Goal: Task Accomplishment & Management: Use online tool/utility

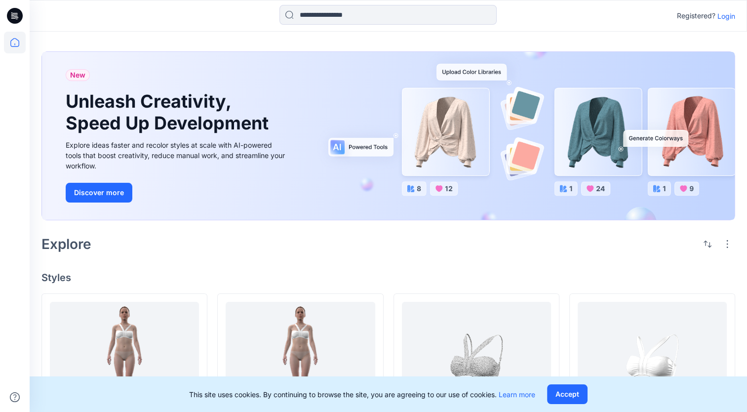
click at [729, 11] on p "Login" at bounding box center [726, 16] width 18 height 10
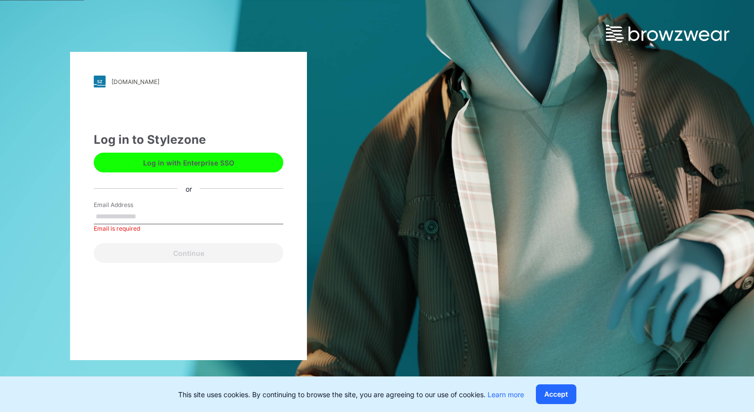
paste input "**********"
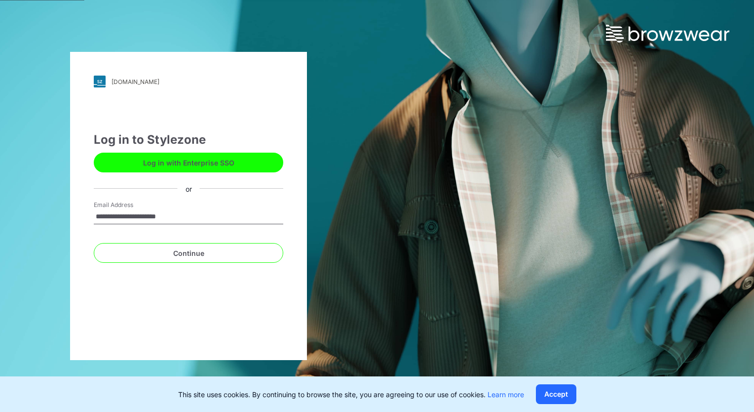
type input "**********"
click at [94, 243] on button "Continue" at bounding box center [189, 253] width 190 height 20
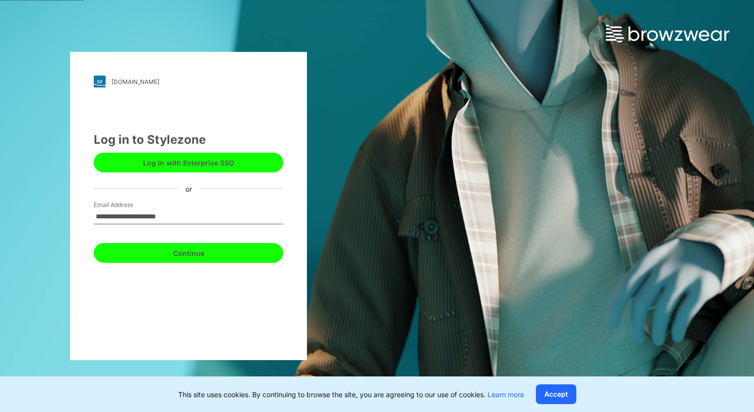
click at [216, 254] on button "Continue" at bounding box center [189, 253] width 190 height 20
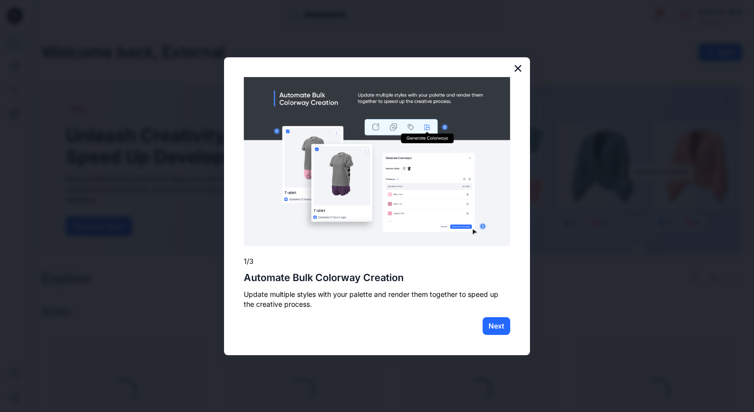
click at [518, 68] on button "×" at bounding box center [517, 68] width 9 height 16
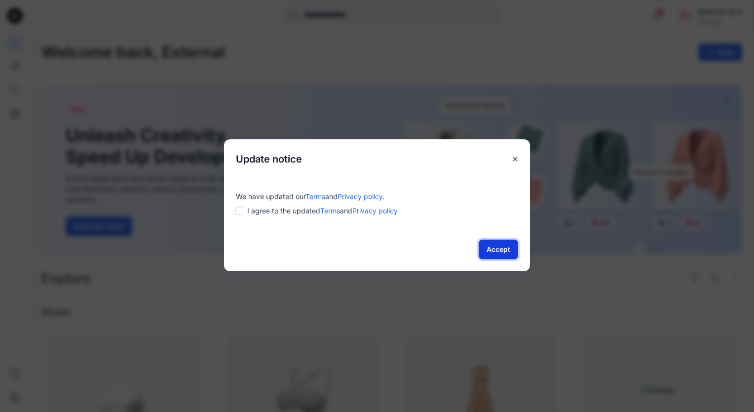
click at [507, 246] on button "Accept" at bounding box center [498, 249] width 39 height 20
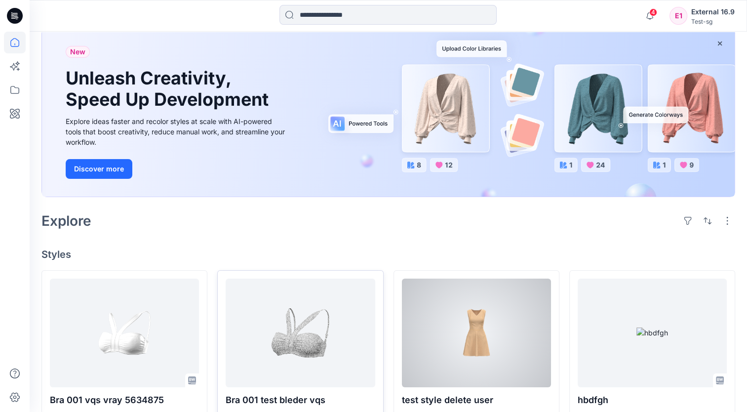
scroll to position [99, 0]
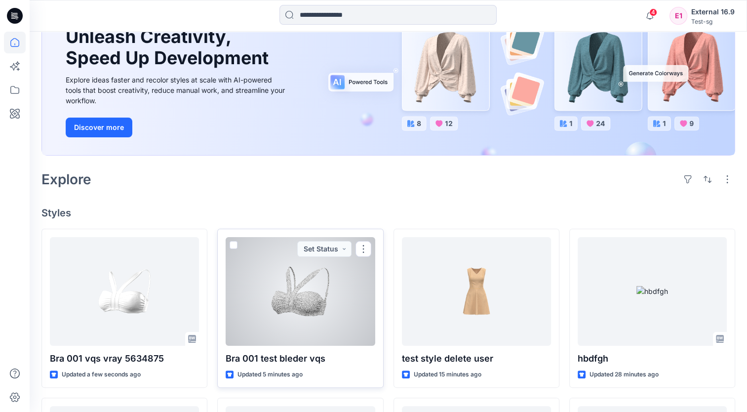
click at [312, 294] on div at bounding box center [300, 291] width 149 height 109
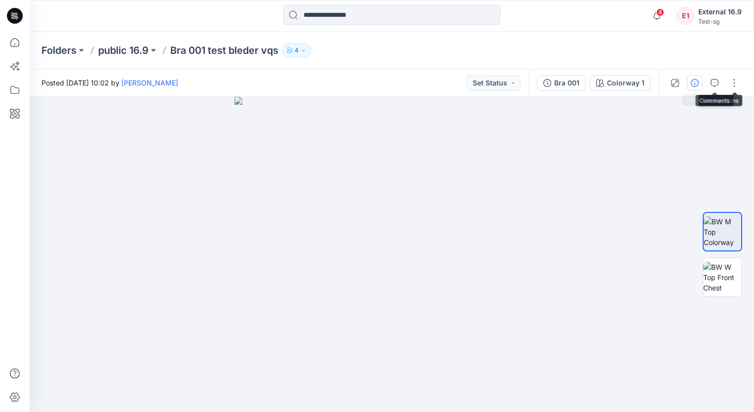
click at [694, 86] on icon "button" at bounding box center [695, 83] width 8 height 8
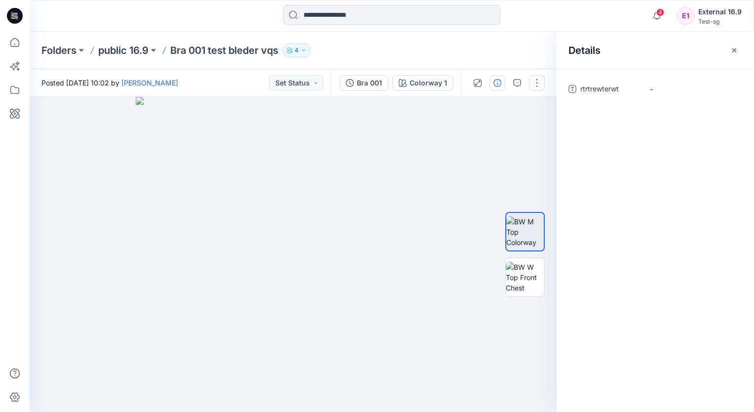
click at [536, 83] on button "button" at bounding box center [537, 83] width 16 height 16
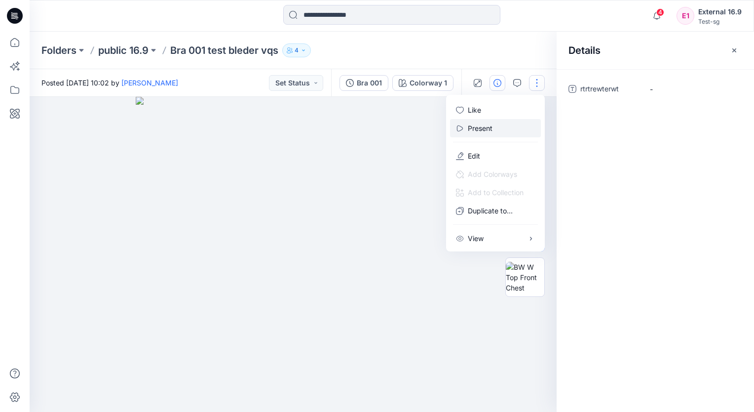
click at [500, 122] on button "Present" at bounding box center [495, 128] width 91 height 18
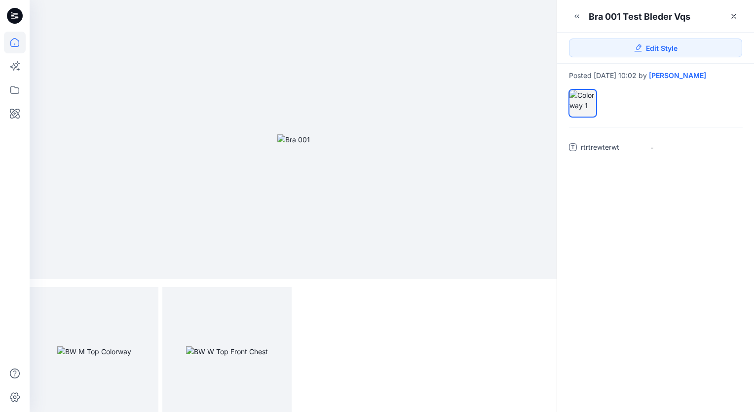
click at [10, 42] on icon at bounding box center [15, 43] width 22 height 22
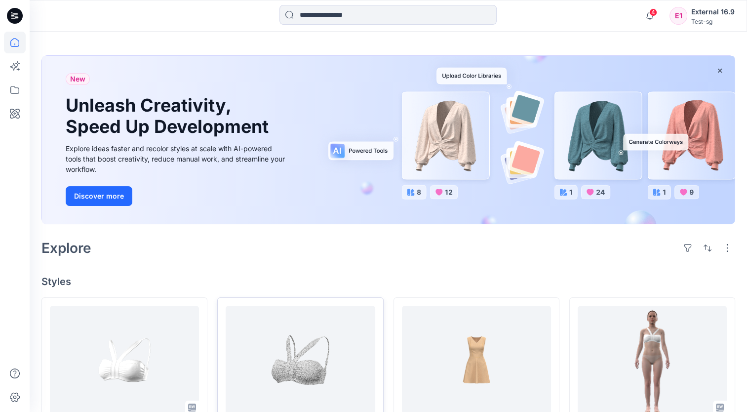
scroll to position [99, 0]
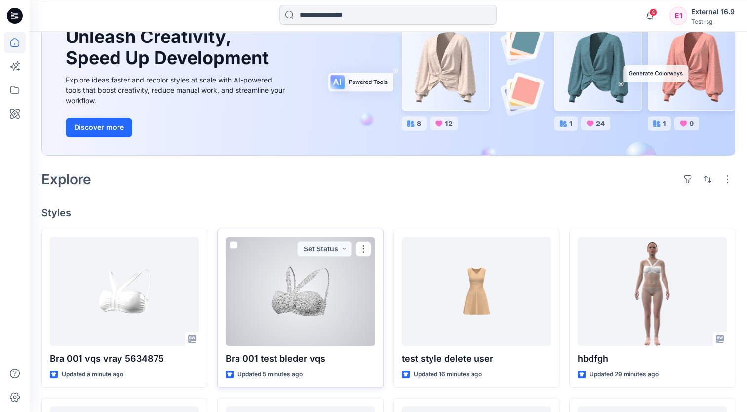
drag, startPoint x: 233, startPoint y: 247, endPoint x: 256, endPoint y: 248, distance: 22.7
click at [233, 246] on span at bounding box center [234, 245] width 8 height 8
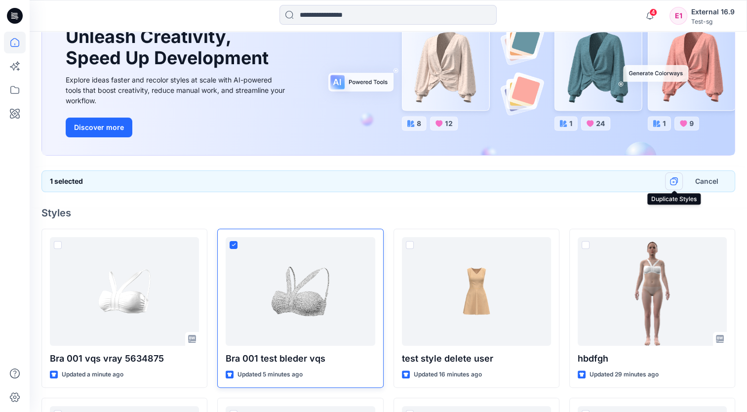
click at [674, 179] on icon "button" at bounding box center [674, 181] width 8 height 8
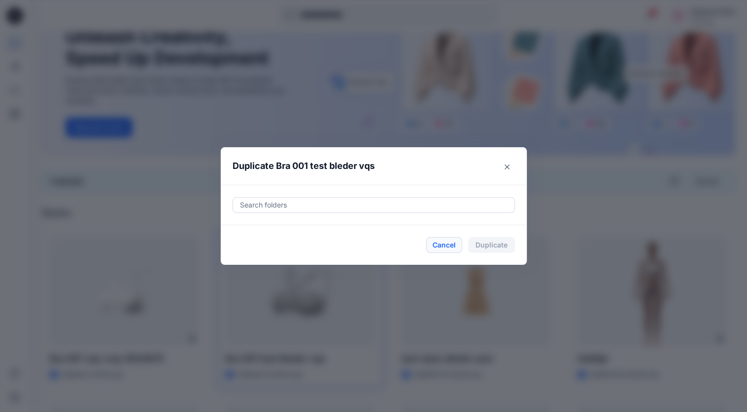
click at [448, 241] on button "Cancel" at bounding box center [444, 245] width 36 height 16
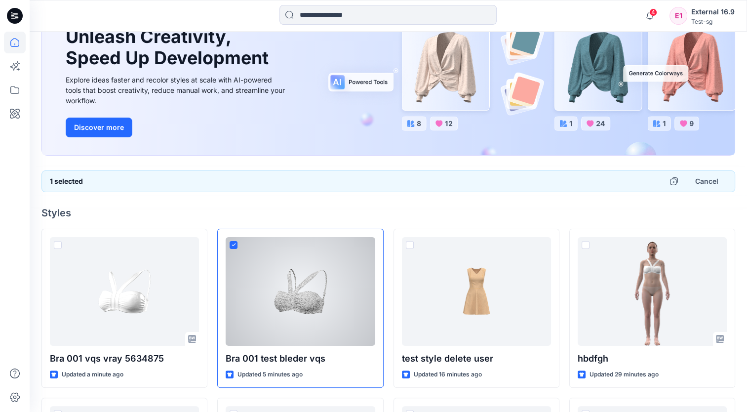
click at [231, 243] on icon at bounding box center [233, 244] width 4 height 3
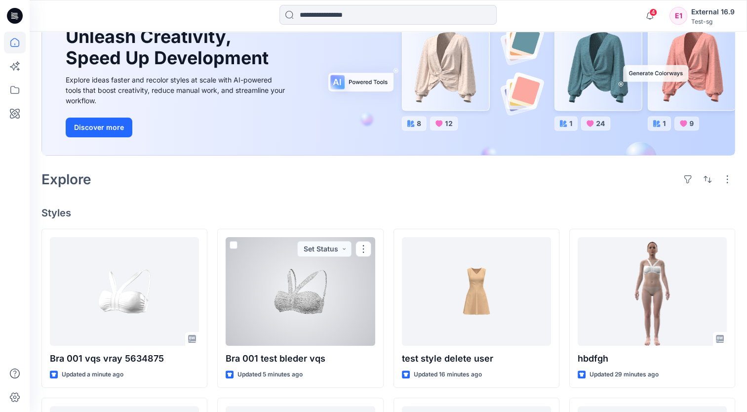
drag, startPoint x: 361, startPoint y: 251, endPoint x: 367, endPoint y: 257, distance: 8.4
click at [361, 250] on button "button" at bounding box center [363, 249] width 16 height 16
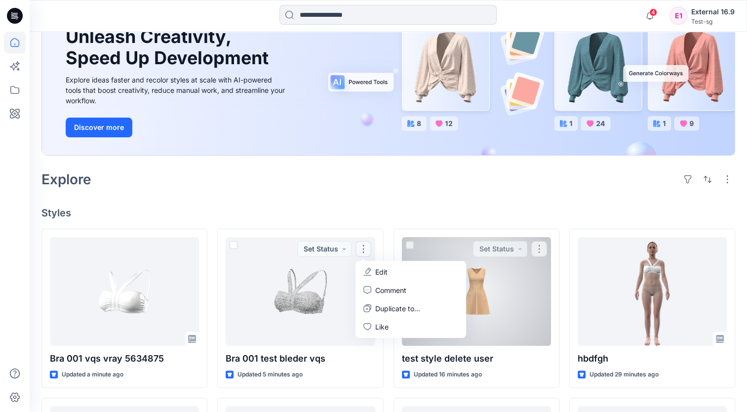
click at [444, 215] on h4 "Styles" at bounding box center [387, 213] width 693 height 12
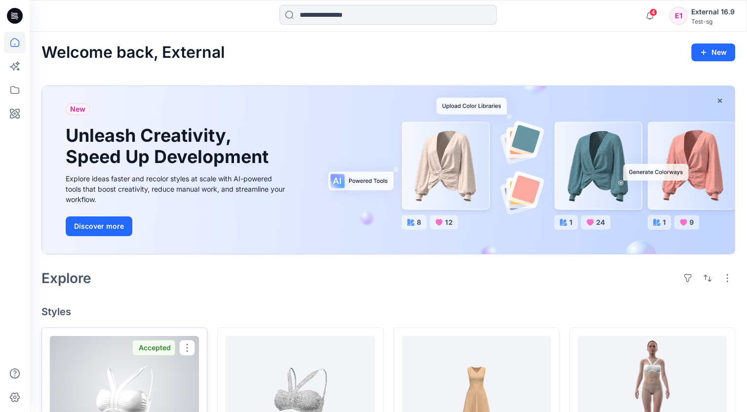
click at [166, 376] on div at bounding box center [124, 390] width 149 height 109
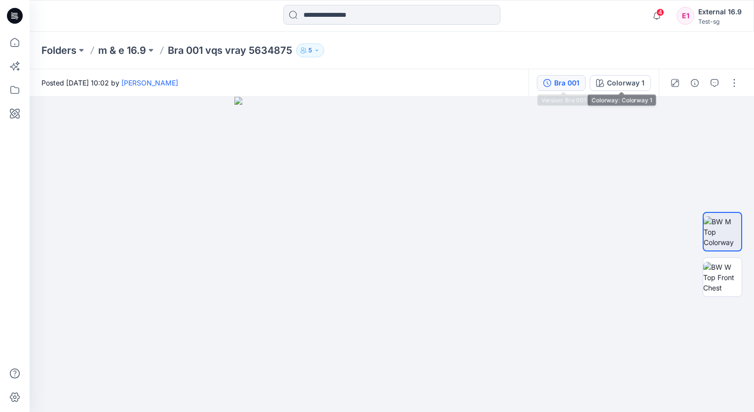
click at [578, 84] on div "Bra 001" at bounding box center [566, 82] width 25 height 11
